Goal: Check status: Check status

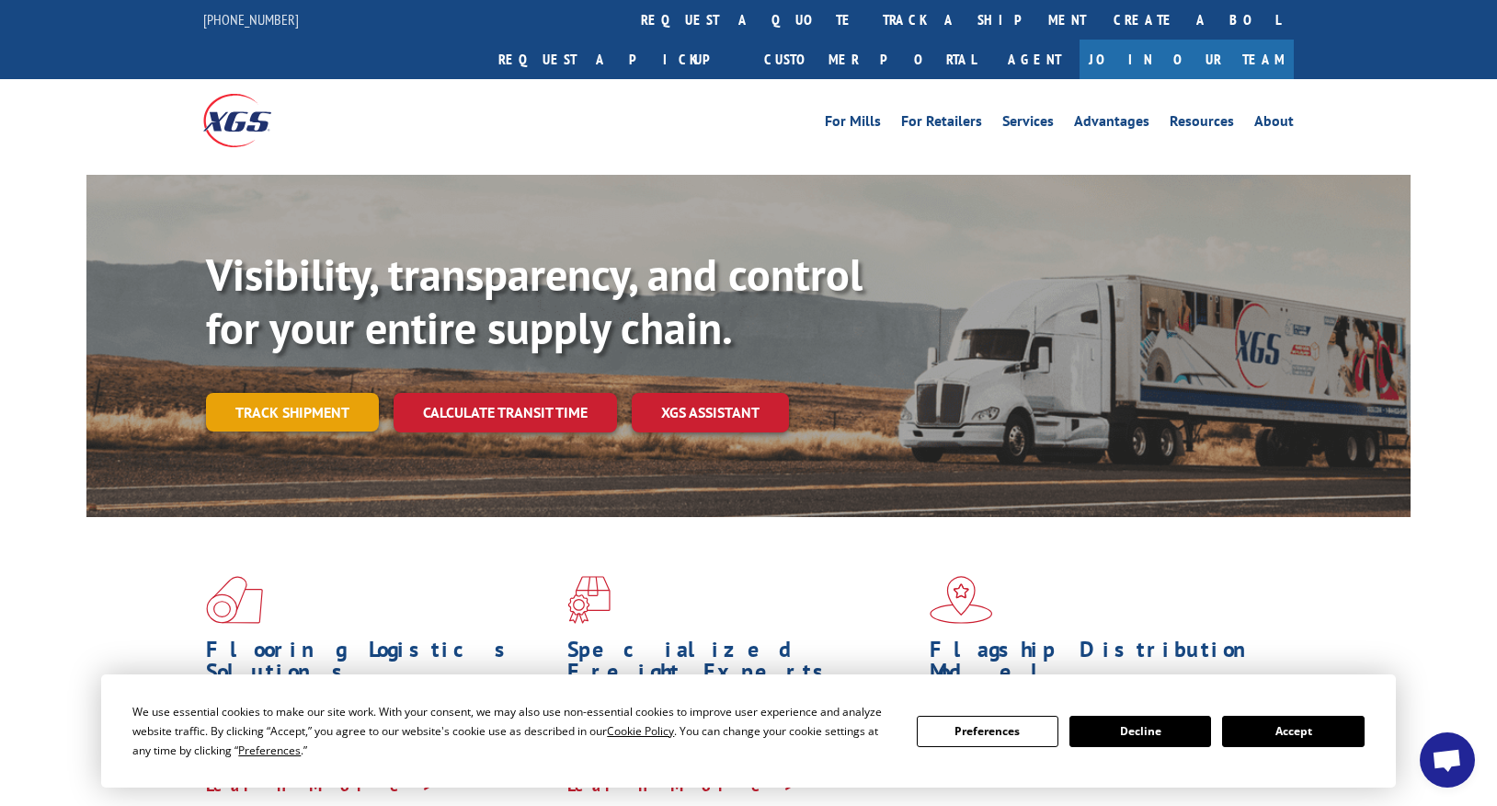
click at [307, 393] on link "Track shipment" at bounding box center [292, 412] width 173 height 39
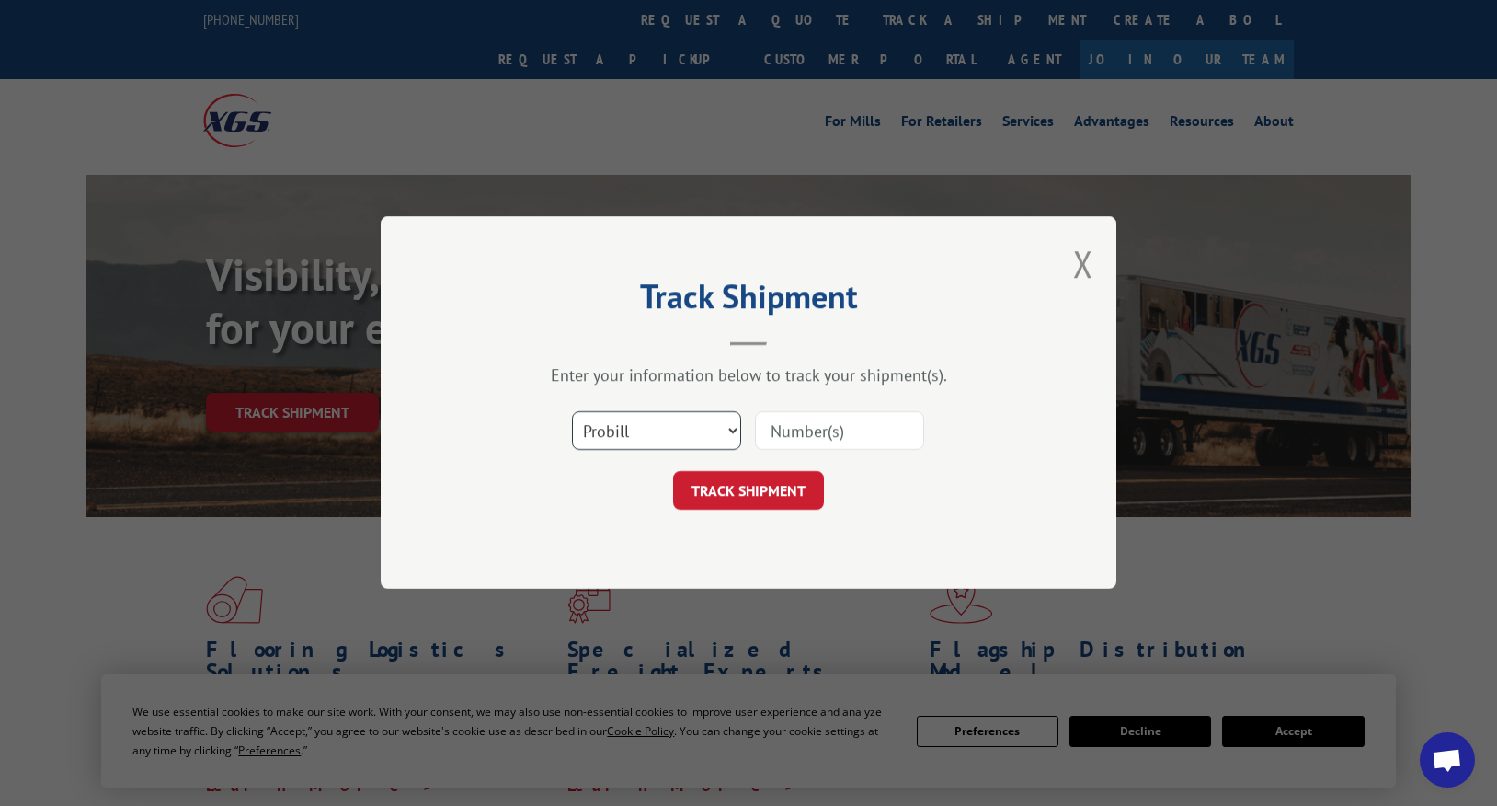
click at [646, 440] on select "Select category... Probill BOL PO" at bounding box center [656, 431] width 169 height 39
select select "bol"
click at [572, 412] on select "Select category... Probill BOL PO" at bounding box center [656, 431] width 169 height 39
click at [784, 427] on input at bounding box center [839, 431] width 169 height 39
paste input "1002258517"
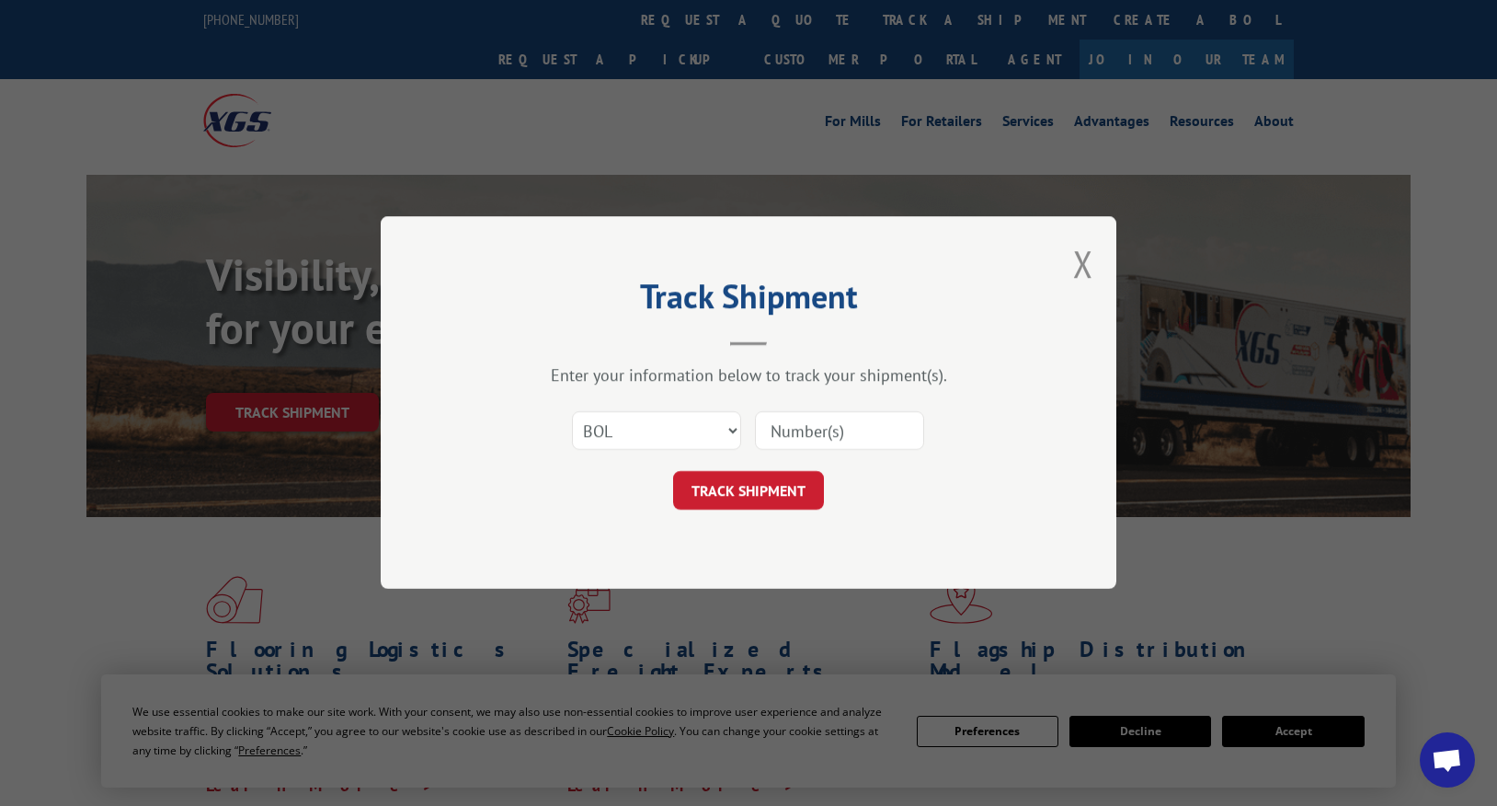
type input "1002258517"
click button "TRACK SHIPMENT" at bounding box center [748, 491] width 151 height 39
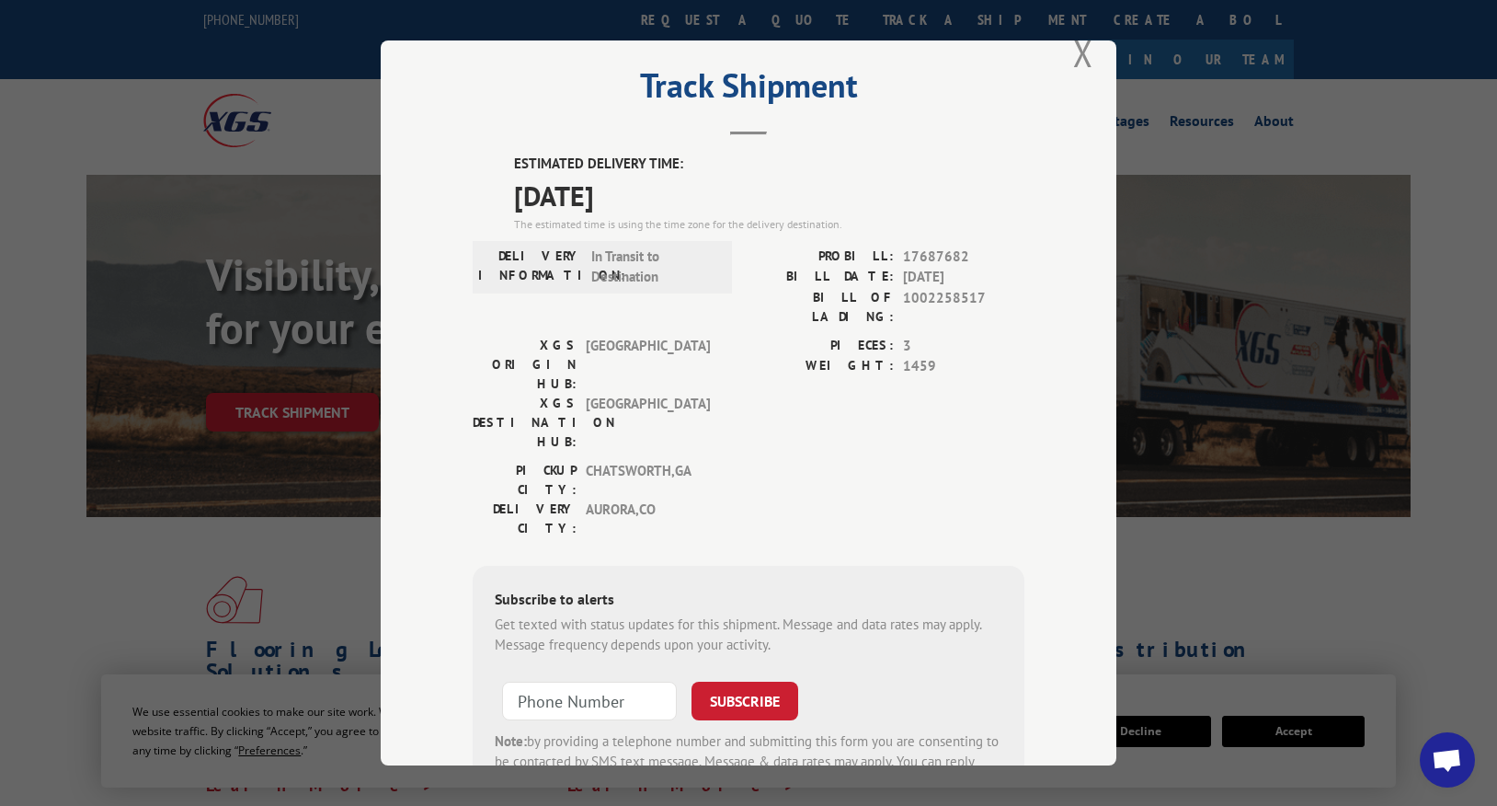
scroll to position [102, 0]
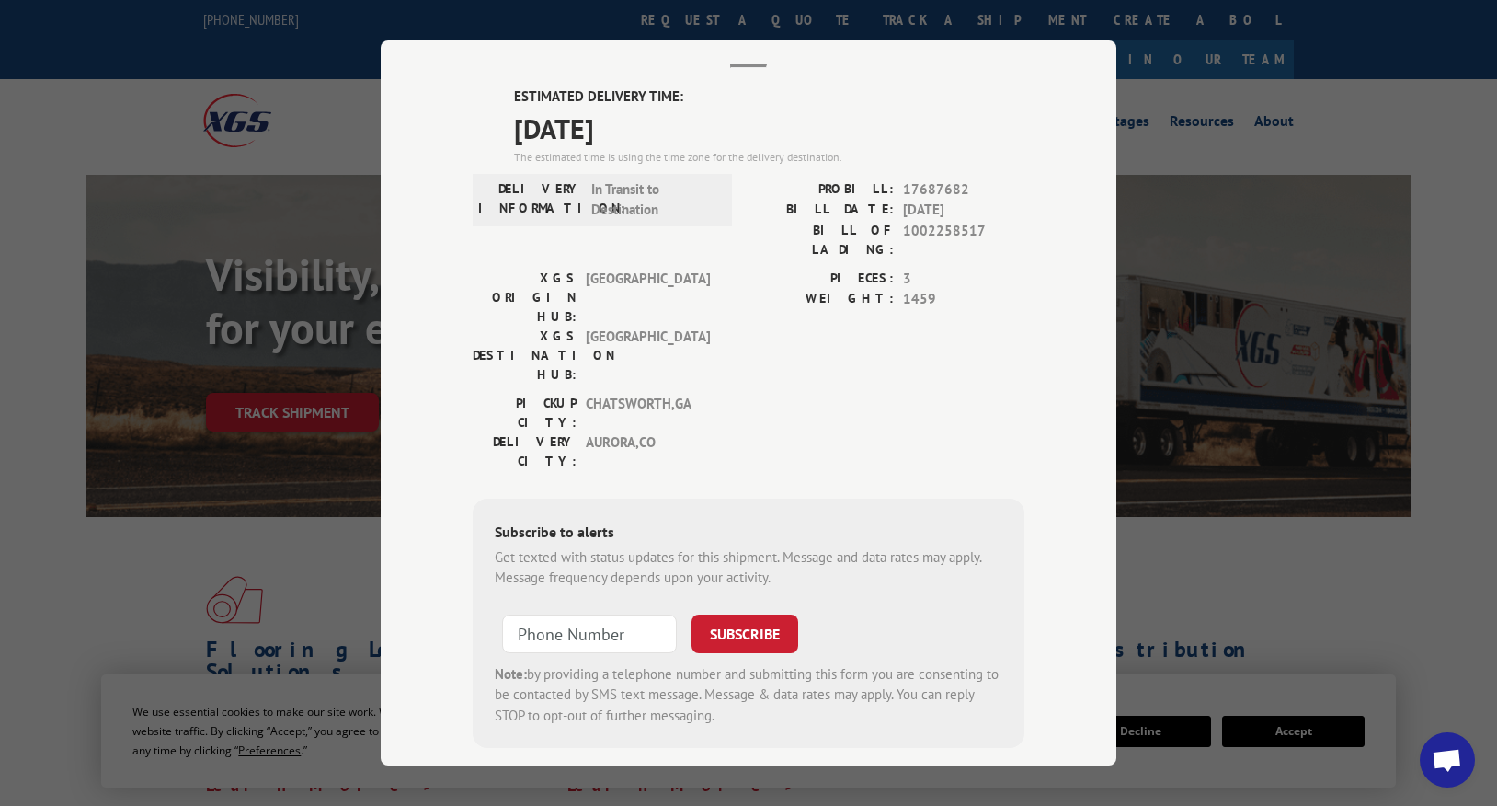
click at [960, 692] on div "Track Shipment ESTIMATED DELIVERY TIME: [DATE] The estimated time is using the …" at bounding box center [749, 402] width 736 height 725
click at [1207, 610] on div "Track Shipment ESTIMATED DELIVERY TIME: [DATE] The estimated time is using the …" at bounding box center [748, 403] width 1497 height 806
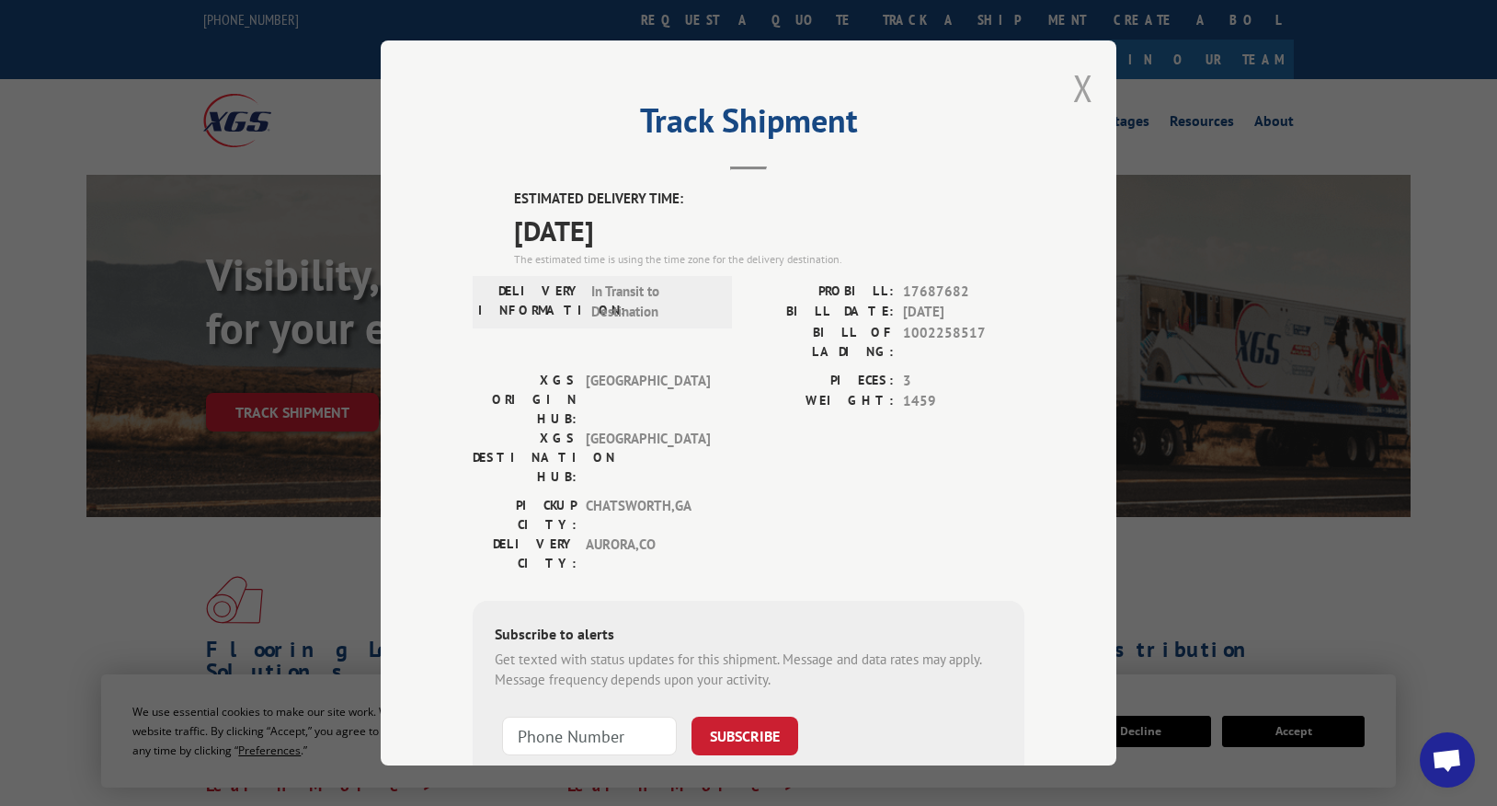
click at [1087, 78] on button "Close modal" at bounding box center [1083, 87] width 20 height 49
